Goal: Task Accomplishment & Management: Manage account settings

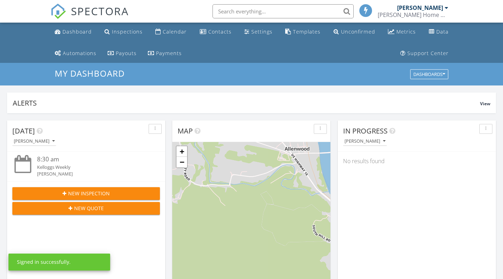
scroll to position [4, 4]
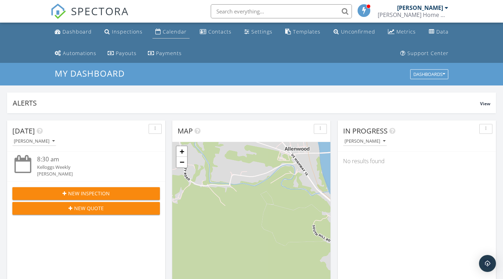
click at [172, 26] on link "Calendar" at bounding box center [170, 31] width 37 height 13
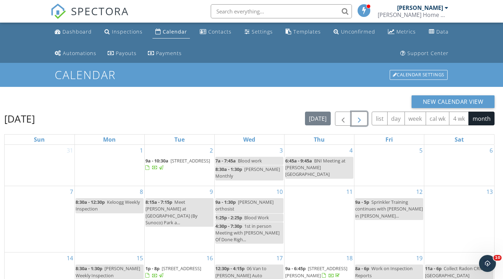
click at [362, 120] on span "button" at bounding box center [359, 119] width 8 height 8
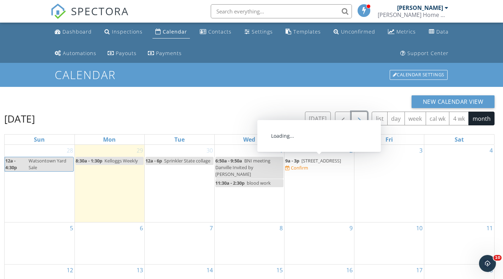
click at [296, 161] on span "9a - 3p" at bounding box center [292, 160] width 14 height 6
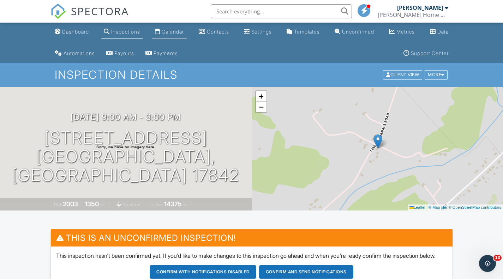
click at [169, 30] on div "Calendar" at bounding box center [173, 32] width 22 height 6
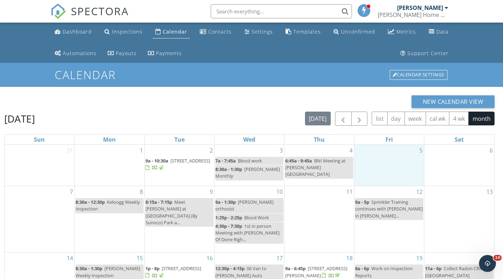
click at [396, 162] on div "5" at bounding box center [389, 165] width 70 height 41
click at [389, 142] on link "Event" at bounding box center [388, 142] width 36 height 11
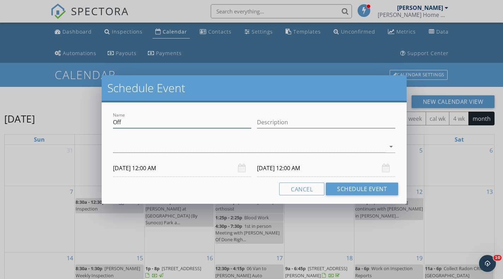
click at [159, 124] on input "Off" at bounding box center [182, 122] width 138 height 12
type input "O"
type input "work on inspection report"
click at [125, 147] on div at bounding box center [249, 147] width 272 height 12
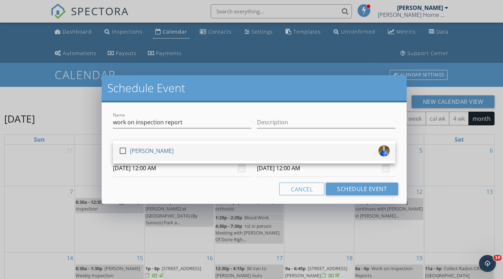
click at [124, 149] on div at bounding box center [123, 151] width 12 height 12
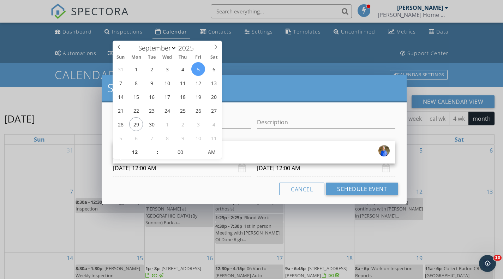
click at [162, 172] on input "09/05/2025 12:00 AM" at bounding box center [182, 168] width 138 height 17
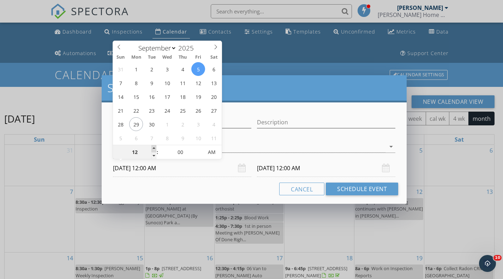
type input "01"
type input "09/05/2025 1:00 AM"
click at [155, 146] on span at bounding box center [153, 148] width 5 height 7
type input "02"
type input "09/05/2025 2:00 AM"
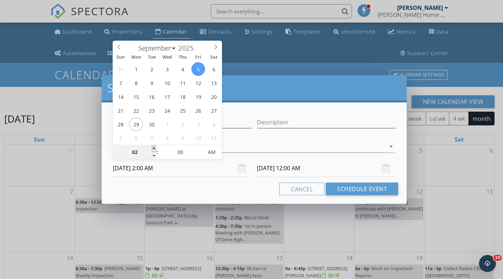
click at [155, 146] on span at bounding box center [153, 148] width 5 height 7
type input "03"
type input "09/05/2025 3:00 AM"
click at [155, 146] on span at bounding box center [153, 148] width 5 height 7
type input "04"
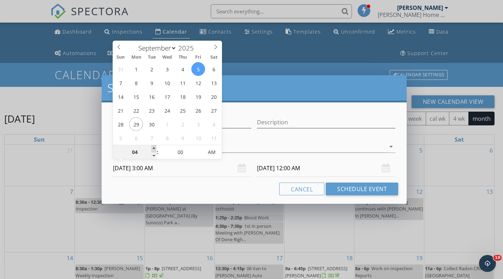
type input "09/05/2025 4:00 AM"
click at [155, 146] on span at bounding box center [153, 148] width 5 height 7
type input "05"
type input "09/05/2025 5:00 AM"
click at [155, 146] on span at bounding box center [153, 148] width 5 height 7
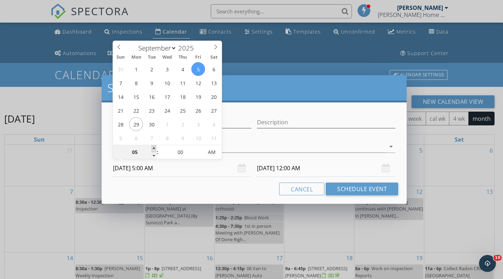
type input "09/06/2025 5:00 AM"
type input "06"
type input "09/05/2025 6:00 AM"
click at [155, 147] on span at bounding box center [153, 148] width 5 height 7
type input "09/06/2025 6:00 AM"
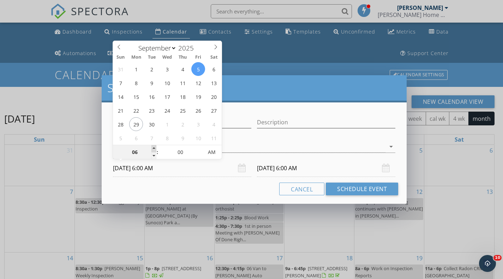
type input "07"
type input "09/05/2025 7:00 AM"
click at [155, 147] on span at bounding box center [153, 148] width 5 height 7
type input "09/06/2025 7:00 AM"
type input "08"
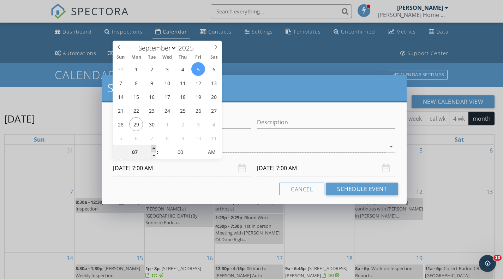
type input "09/05/2025 8:00 AM"
click at [155, 147] on span at bounding box center [153, 148] width 5 height 7
type input "08"
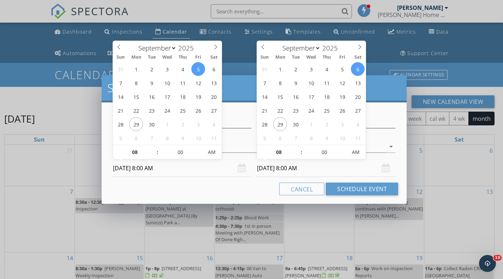
click at [269, 165] on input "09/06/2025 8:00 AM" at bounding box center [326, 168] width 138 height 17
type input "09/05/2025 8:00 AM"
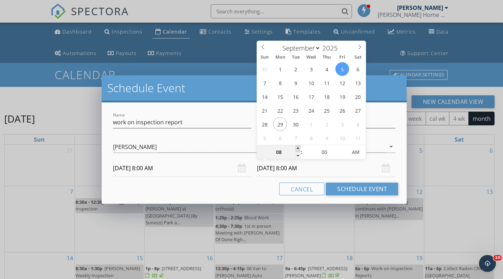
type input "09"
type input "09/05/2025 9:00 AM"
click at [297, 148] on span at bounding box center [297, 148] width 5 height 7
type input "10"
type input "09/05/2025 10:00 AM"
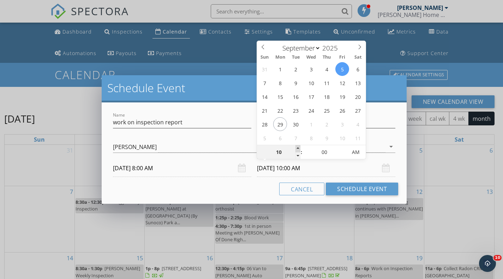
click at [297, 148] on span at bounding box center [297, 148] width 5 height 7
type input "11"
type input "09/05/2025 11:00 AM"
click at [297, 148] on span at bounding box center [297, 148] width 5 height 7
type input "12"
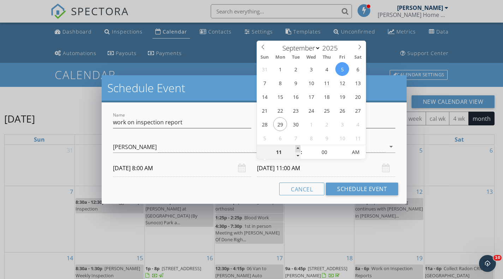
type input "09/05/2025 12:00 PM"
click at [297, 148] on span at bounding box center [297, 148] width 5 height 7
type input "01"
type input "09/05/2025 1:00 PM"
click at [297, 148] on span at bounding box center [297, 148] width 5 height 7
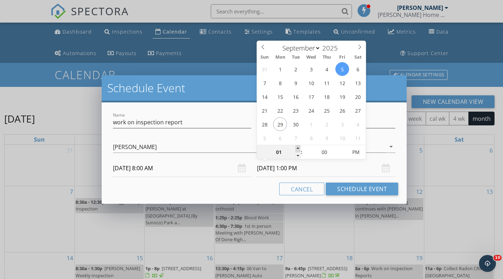
type input "02"
type input "09/05/2025 2:00 PM"
click at [297, 148] on span at bounding box center [297, 148] width 5 height 7
type input "03"
type input "09/05/2025 3:00 PM"
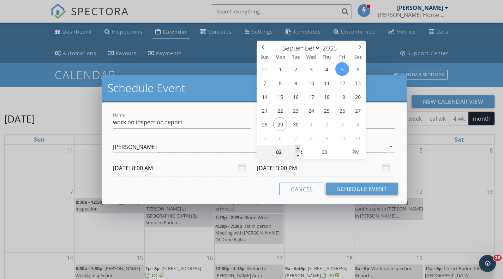
click at [297, 148] on span at bounding box center [297, 148] width 5 height 7
type input "04"
type input "09/05/2025 4:00 PM"
click at [297, 148] on span at bounding box center [297, 148] width 5 height 7
type input "05"
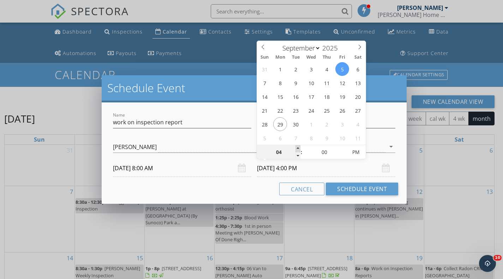
type input "09/05/2025 5:00 PM"
click at [298, 148] on span at bounding box center [297, 148] width 5 height 7
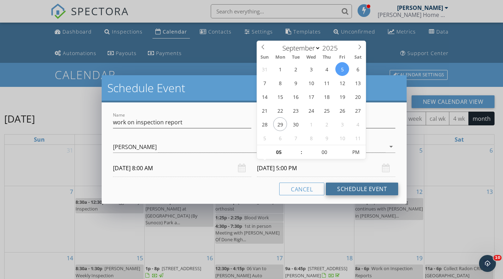
click at [349, 192] on button "Schedule Event" at bounding box center [362, 188] width 72 height 13
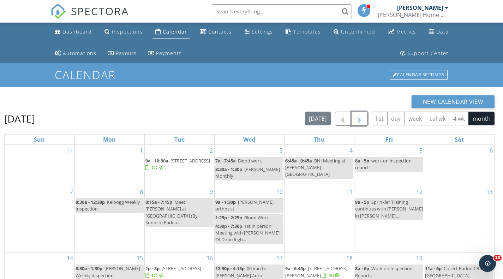
click at [364, 119] on button "button" at bounding box center [359, 119] width 17 height 14
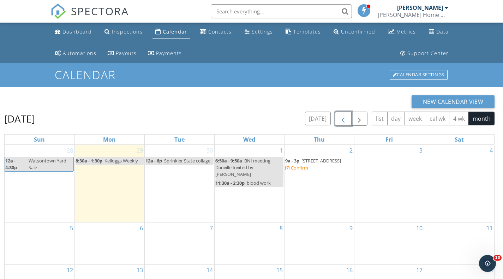
click at [341, 120] on span "button" at bounding box center [343, 119] width 8 height 8
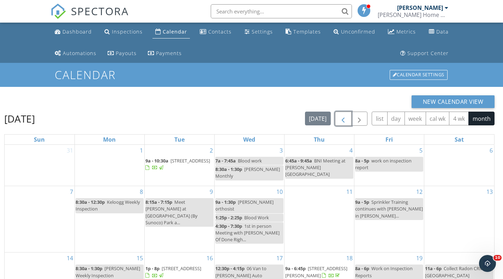
click at [383, 164] on div "8a - 5p work on inspection report" at bounding box center [389, 163] width 68 height 13
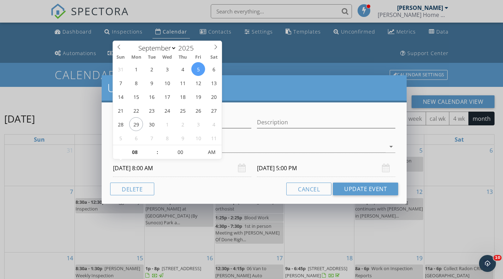
click at [170, 174] on input "09/05/2025 8:00 AM" at bounding box center [182, 168] width 138 height 17
select select "9"
click at [216, 44] on span at bounding box center [216, 46] width 12 height 10
type input "10/03/2025 8:00 AM"
type input "10/03/2025 5:00 PM"
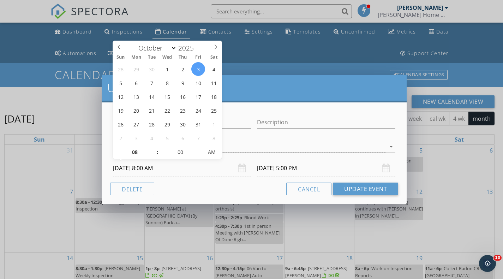
click at [281, 169] on input "10/03/2025 5:00 PM" at bounding box center [326, 168] width 138 height 17
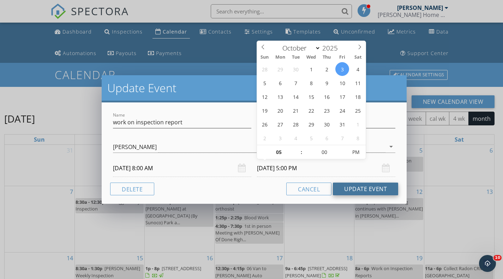
click at [342, 191] on button "Update Event" at bounding box center [365, 188] width 65 height 13
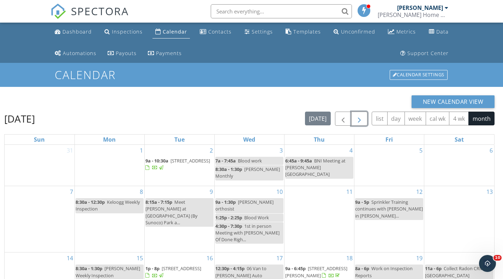
click at [359, 118] on span "button" at bounding box center [359, 119] width 8 height 8
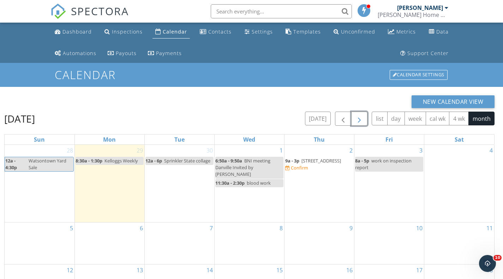
click at [303, 160] on span "653 Furnace Rd, Middleburg 17842" at bounding box center [321, 160] width 40 height 6
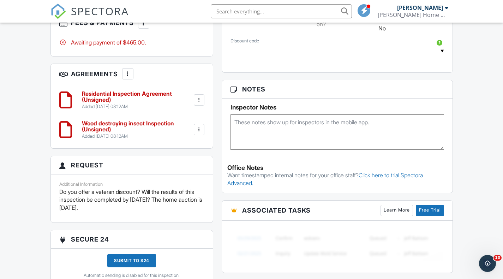
scroll to position [525, 0]
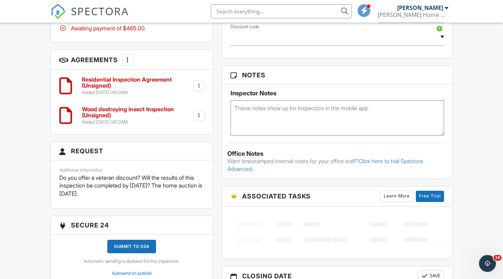
click at [131, 63] on div at bounding box center [127, 59] width 7 height 7
click at [112, 87] on h6 "Residential Inspection Agreement (Unsigned)" at bounding box center [137, 83] width 110 height 12
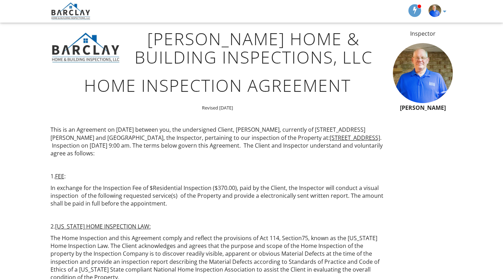
scroll to position [71, 0]
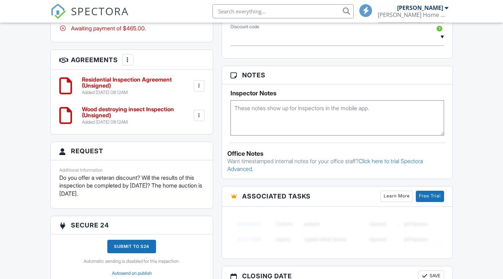
scroll to position [383, 0]
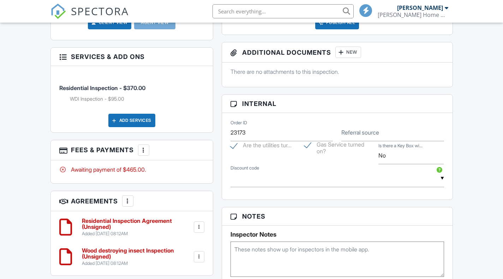
click at [147, 154] on div at bounding box center [143, 149] width 7 height 7
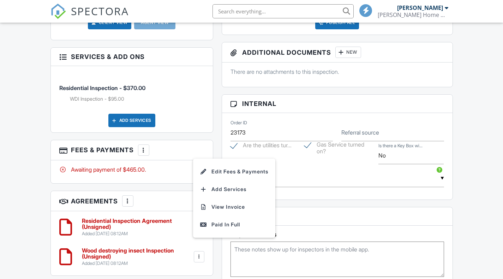
scroll to position [0, 0]
click at [147, 154] on div at bounding box center [143, 149] width 7 height 7
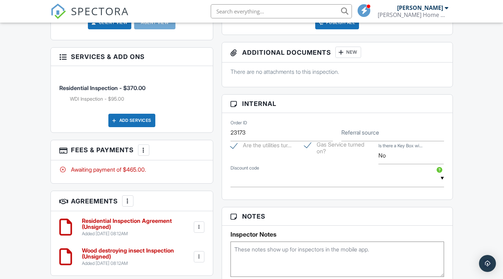
click at [147, 154] on div at bounding box center [143, 149] width 7 height 7
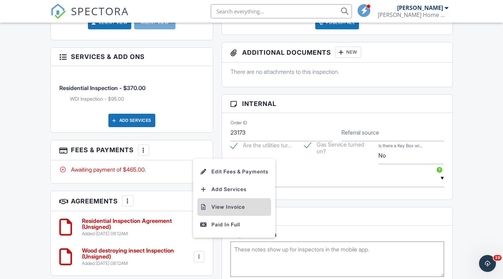
click at [216, 215] on li "View Invoice" at bounding box center [234, 207] width 74 height 18
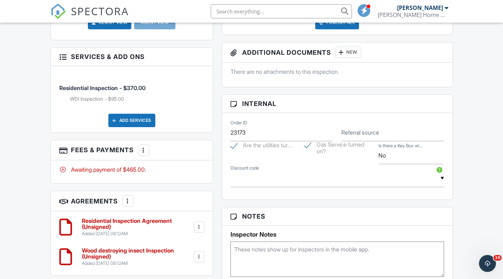
click at [199, 230] on div at bounding box center [199, 226] width 7 height 7
click at [188, 248] on li "Edit" at bounding box center [180, 247] width 40 height 18
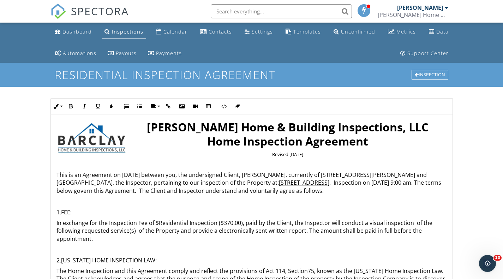
click at [158, 221] on p "In exchange for the Inspection Fee of $Residential Inspection ($370.00), paid b…" at bounding box center [251, 231] width 390 height 24
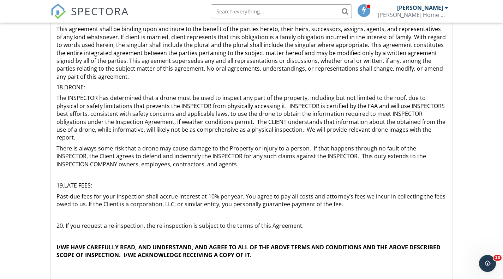
scroll to position [168, 0]
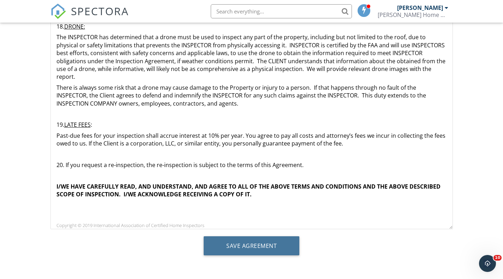
click at [254, 248] on input "Save Agreement" at bounding box center [252, 245] width 96 height 19
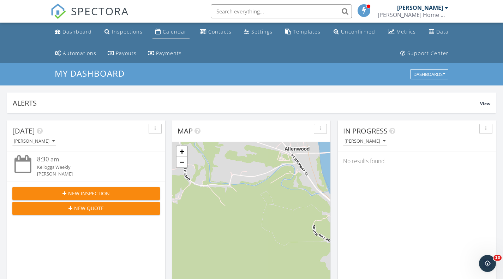
click at [169, 29] on div "Calendar" at bounding box center [175, 31] width 24 height 7
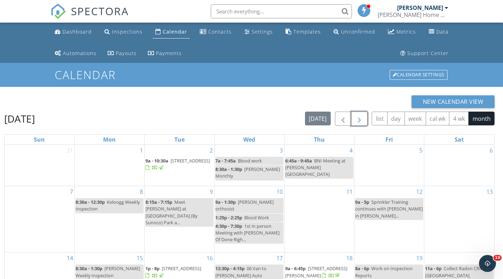
click at [361, 120] on span "button" at bounding box center [359, 119] width 8 height 8
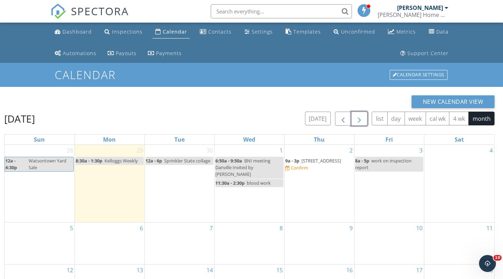
click at [302, 163] on span "653 Furnace Rd, Middleburg 17842" at bounding box center [321, 160] width 40 height 6
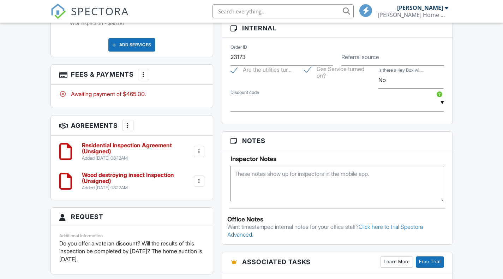
click at [201, 185] on div at bounding box center [199, 181] width 7 height 7
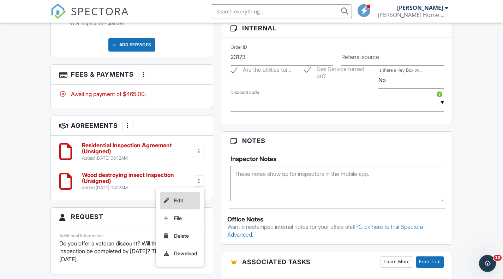
click at [185, 206] on li "Edit" at bounding box center [180, 201] width 40 height 18
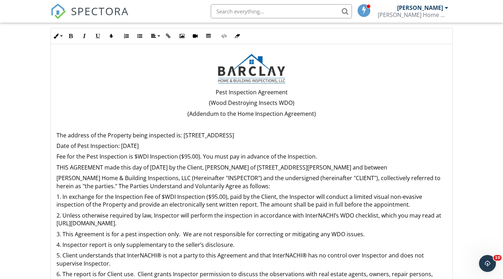
scroll to position [71, 0]
click at [135, 156] on p "Fee for the Pest Inspection is $WDI Inspection ($95.00). You must pay in advanc…" at bounding box center [251, 156] width 390 height 8
click at [163, 196] on p "1. In exchange for the Inspection Fee of $WDI Inspection ($95.00), paid by the …" at bounding box center [251, 200] width 390 height 16
click at [348, 216] on p "2. Unless otherwise required by law, Inspector will perform the inspection in a…" at bounding box center [251, 219] width 390 height 16
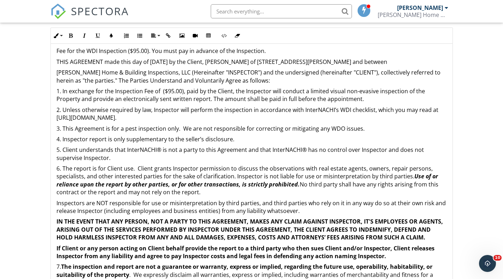
scroll to position [106, 0]
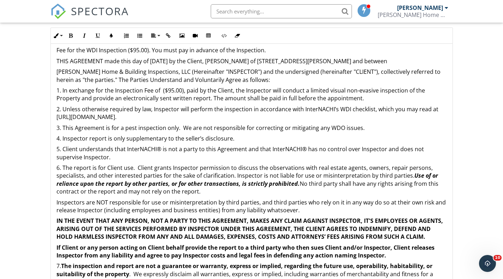
click at [337, 130] on p "3. This Agreement is for a pest inspection only. We are not responsible for cor…" at bounding box center [251, 128] width 390 height 8
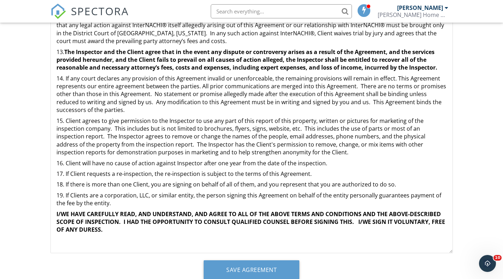
scroll to position [168, 0]
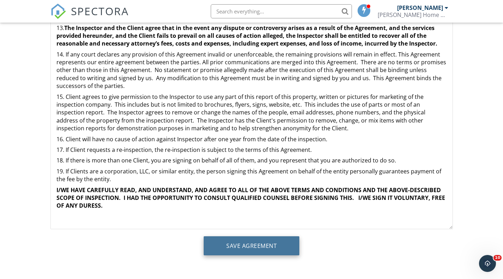
click at [270, 245] on input "Save Agreement" at bounding box center [252, 245] width 96 height 19
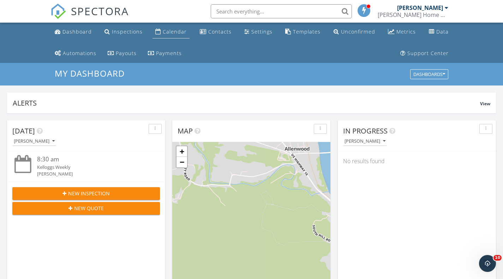
click at [168, 29] on div "Calendar" at bounding box center [175, 31] width 24 height 7
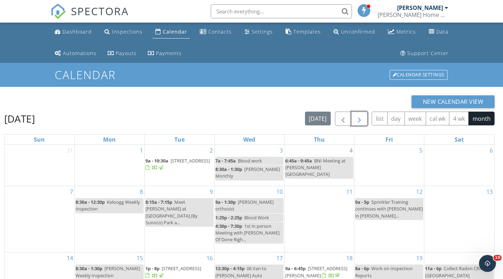
click at [359, 118] on span "button" at bounding box center [359, 119] width 8 height 8
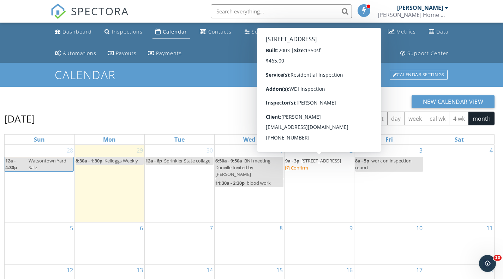
click at [301, 164] on span "653 Furnace Rd, Middleburg 17842" at bounding box center [321, 160] width 40 height 6
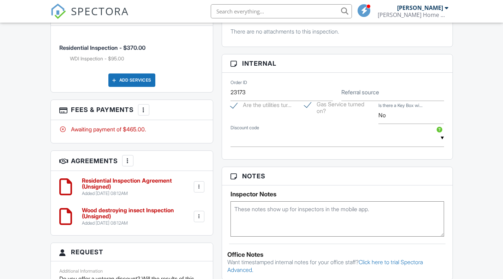
click at [147, 113] on div at bounding box center [143, 109] width 7 height 7
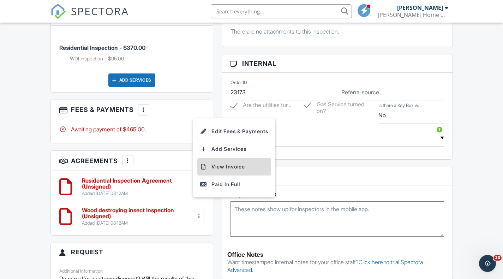
click at [221, 173] on li "View Invoice" at bounding box center [234, 167] width 74 height 18
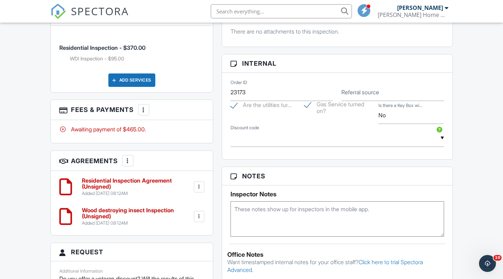
click at [147, 113] on div at bounding box center [143, 109] width 7 height 7
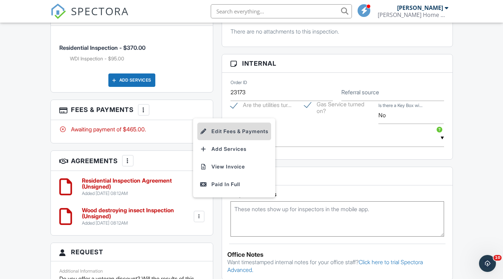
click at [238, 140] on li "Edit Fees & Payments" at bounding box center [234, 131] width 74 height 18
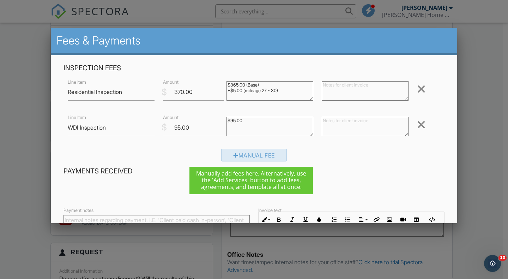
click at [242, 155] on div "Manual Fee" at bounding box center [254, 155] width 65 height 13
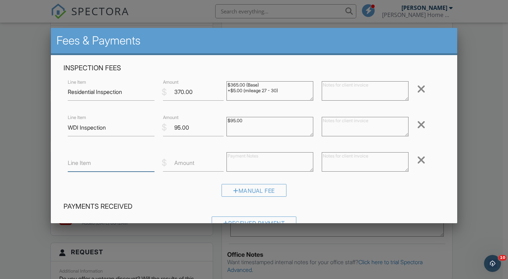
click at [99, 166] on input "Line Item" at bounding box center [111, 162] width 87 height 17
type input "Veteran Discount"
click at [180, 158] on input "Amount" at bounding box center [193, 162] width 61 height 17
click at [172, 162] on input "26.25" at bounding box center [193, 162] width 61 height 17
type input "-26.25"
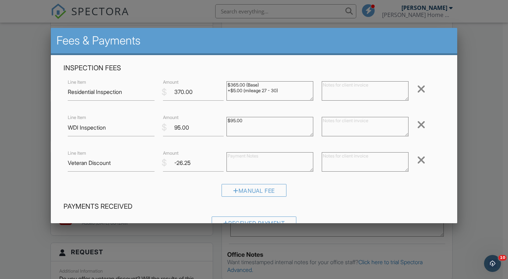
click at [350, 160] on textarea at bounding box center [365, 161] width 87 height 19
type textarea "Thank you for your service."
click at [253, 159] on textarea at bounding box center [270, 161] width 87 height 19
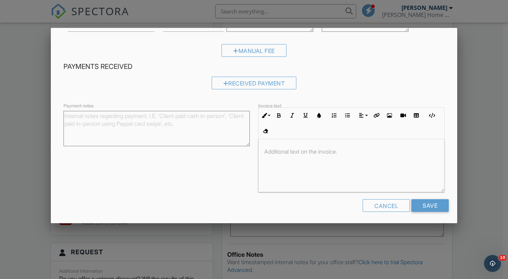
scroll to position [142, 0]
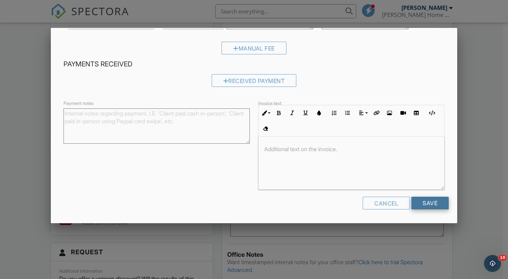
type textarea "-26.25"
click at [422, 205] on input "Save" at bounding box center [430, 203] width 37 height 13
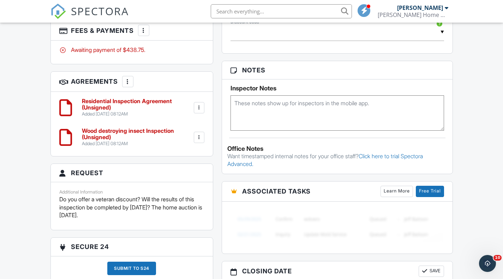
click at [147, 34] on div at bounding box center [143, 30] width 7 height 7
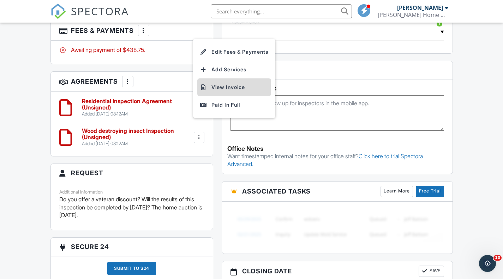
click at [225, 96] on li "View Invoice" at bounding box center [234, 87] width 74 height 18
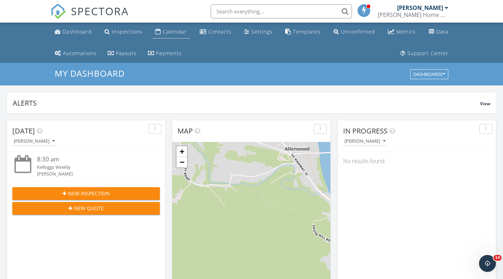
click at [170, 35] on div "Calendar" at bounding box center [175, 31] width 24 height 7
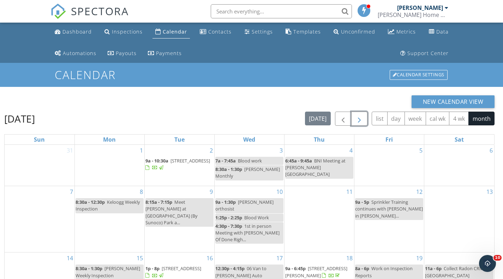
click at [359, 119] on span "button" at bounding box center [359, 119] width 8 height 8
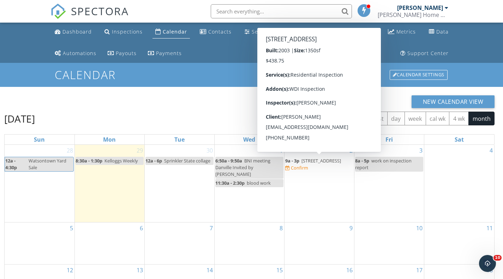
click at [301, 164] on span "[STREET_ADDRESS]" at bounding box center [321, 160] width 40 height 6
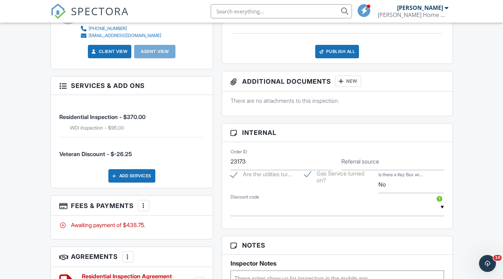
scroll to position [454, 0]
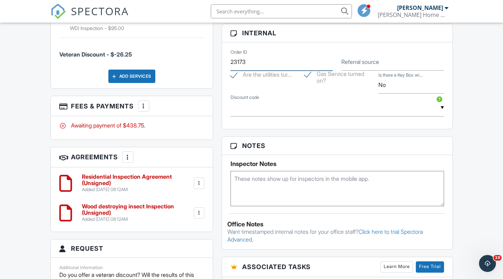
drag, startPoint x: 236, startPoint y: 68, endPoint x: 243, endPoint y: 68, distance: 7.4
click at [236, 68] on input "23173" at bounding box center [281, 61] width 103 height 17
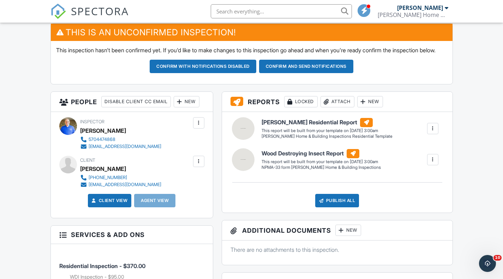
scroll to position [0, 0]
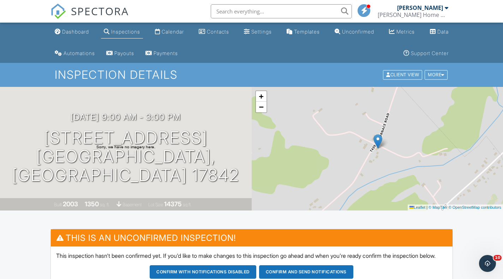
type input "25173"
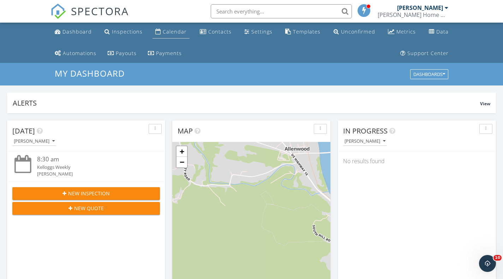
click at [176, 30] on div "Calendar" at bounding box center [175, 31] width 24 height 7
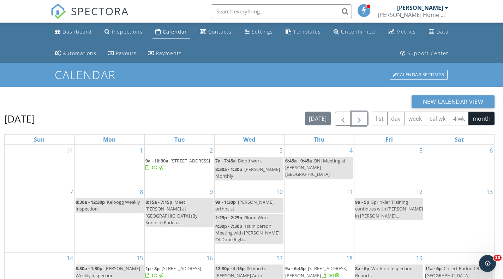
click at [365, 118] on button "button" at bounding box center [359, 119] width 17 height 14
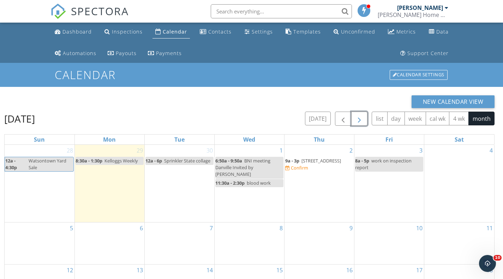
click at [301, 164] on span "[STREET_ADDRESS]" at bounding box center [321, 160] width 40 height 6
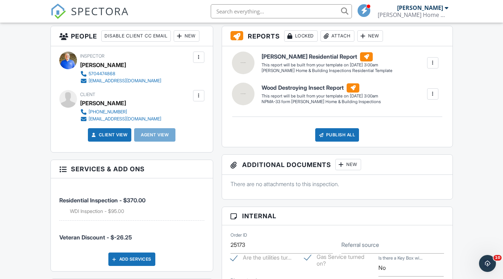
scroll to position [274, 0]
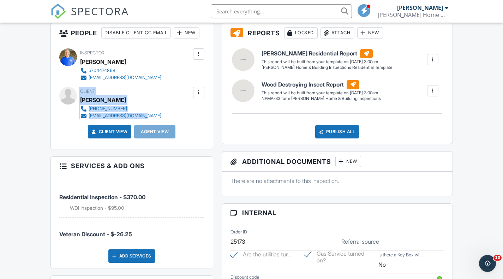
drag, startPoint x: 97, startPoint y: 124, endPoint x: 153, endPoint y: 123, distance: 56.1
click at [153, 119] on div "Client Stacy Walter 570-541-6398 stacylynnwalter@aol.com" at bounding box center [131, 103] width 145 height 32
click at [0, 153] on div "Dashboard Inspections Calendar Contacts Settings Templates Unconfirmed Metrics …" at bounding box center [251, 240] width 503 height 985
drag, startPoint x: 159, startPoint y: 122, endPoint x: 79, endPoint y: 127, distance: 79.6
click at [79, 119] on div "Client Stacy Walter 570-541-6398 stacylynnwalter@aol.com" at bounding box center [131, 103] width 145 height 32
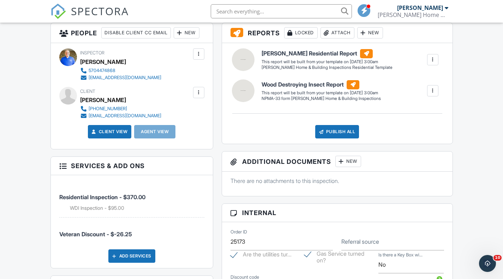
click at [186, 117] on div "Client Stacy Walter 570-541-6398 stacylynnwalter@aol.com" at bounding box center [131, 103] width 145 height 32
drag, startPoint x: 137, startPoint y: 121, endPoint x: 93, endPoint y: 125, distance: 44.3
click at [90, 119] on div "Client Stacy Walter 570-541-6398 stacylynnwalter@aol.com" at bounding box center [137, 103] width 115 height 32
copy div "[EMAIL_ADDRESS][DOMAIN_NAME]"
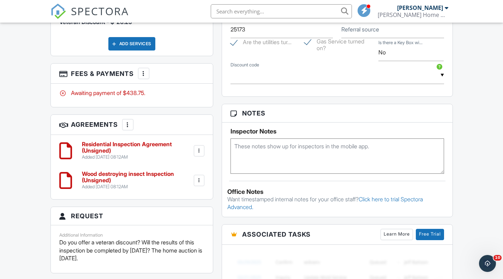
scroll to position [486, 0]
click at [199, 155] on div at bounding box center [199, 151] width 7 height 7
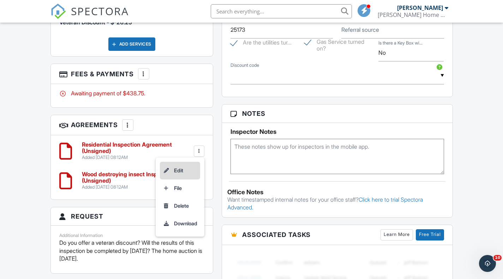
click at [183, 176] on li "Edit" at bounding box center [180, 171] width 40 height 18
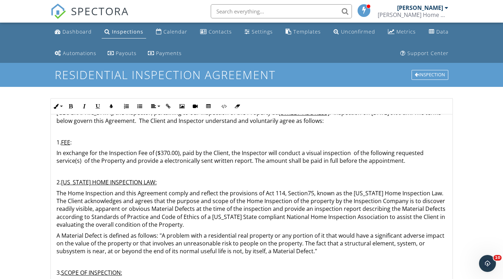
scroll to position [71, 0]
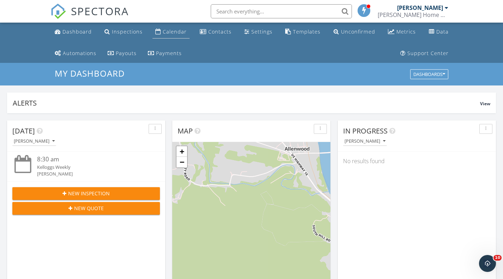
click at [164, 30] on div "Calendar" at bounding box center [175, 31] width 24 height 7
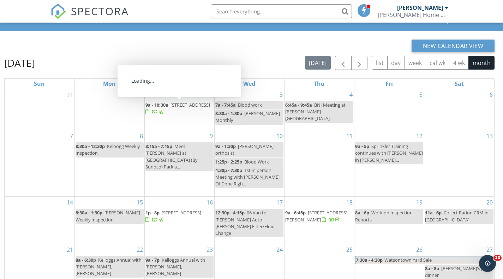
scroll to position [71, 0]
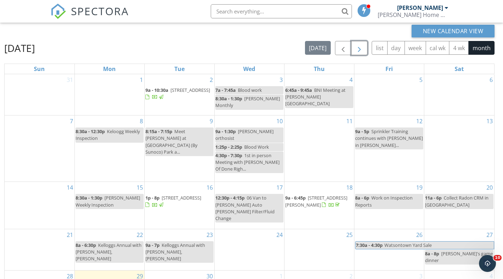
click at [358, 47] on span "button" at bounding box center [359, 48] width 8 height 8
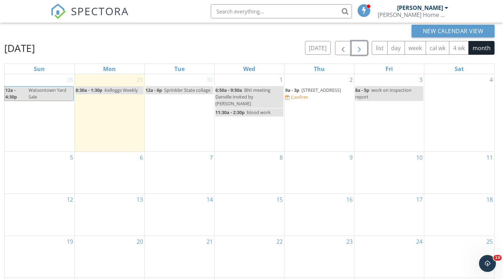
click at [303, 91] on span "653 Furnace Rd, Middleburg 17842" at bounding box center [321, 90] width 40 height 6
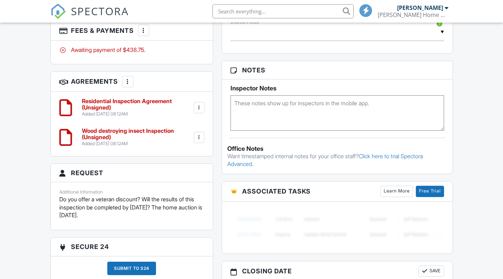
click at [200, 141] on div at bounding box center [199, 137] width 7 height 7
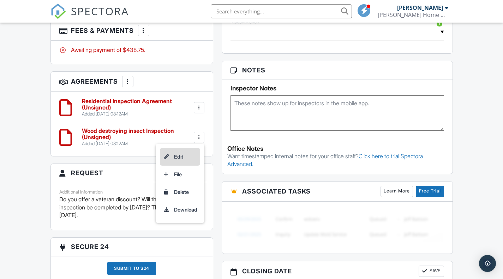
click at [186, 164] on li "Edit" at bounding box center [180, 157] width 40 height 18
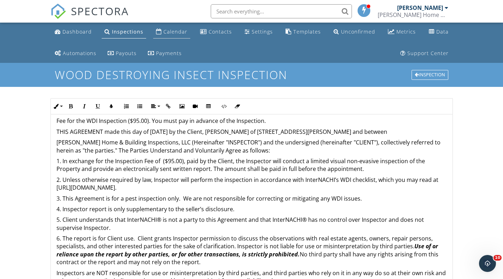
click at [170, 31] on div "Calendar" at bounding box center [175, 31] width 24 height 7
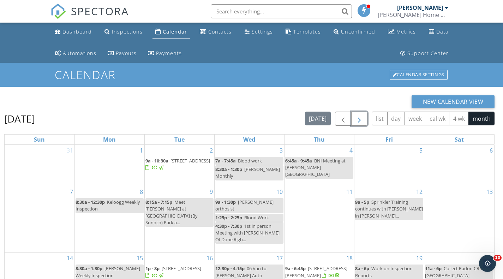
click at [361, 118] on span "button" at bounding box center [359, 119] width 8 height 8
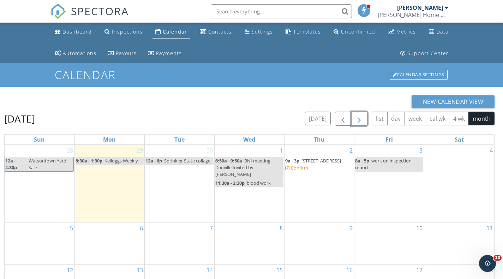
click at [300, 158] on link "9a - 3p 653 Furnace Rd, Middleburg 17842" at bounding box center [313, 160] width 56 height 6
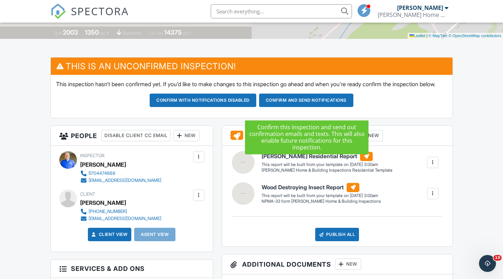
click at [302, 107] on button "Confirm and send notifications" at bounding box center [306, 100] width 94 height 13
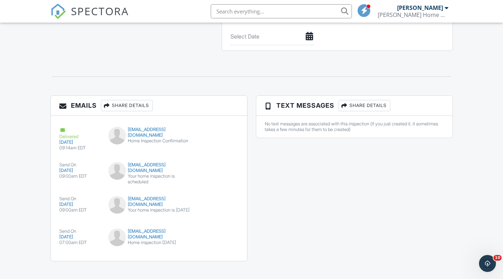
scroll to position [808, 0]
